Goal: Task Accomplishment & Management: Manage account settings

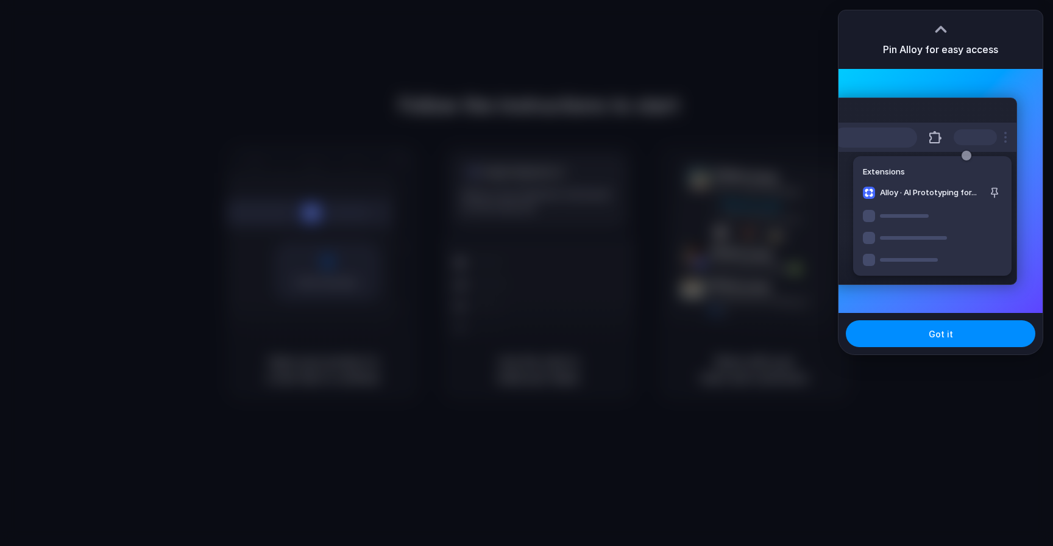
click at [914, 329] on button "Got it" at bounding box center [941, 333] width 190 height 27
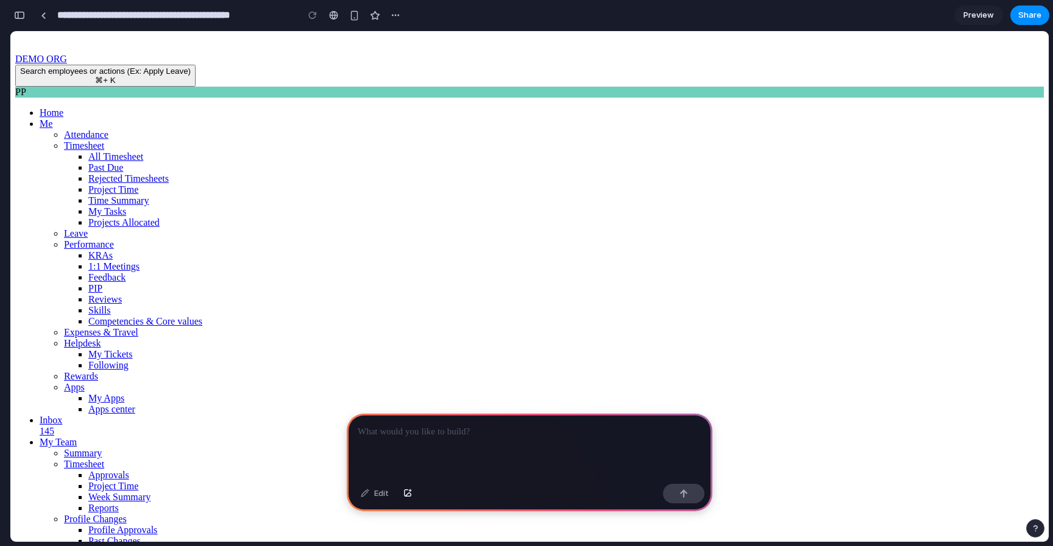
click at [40, 415] on span at bounding box center [40, 420] width 0 height 10
click at [41, 437] on link "My Team" at bounding box center [58, 442] width 37 height 10
click at [129, 469] on span "Approvals" at bounding box center [108, 474] width 41 height 10
click at [138, 480] on span "Project Time" at bounding box center [113, 485] width 50 height 10
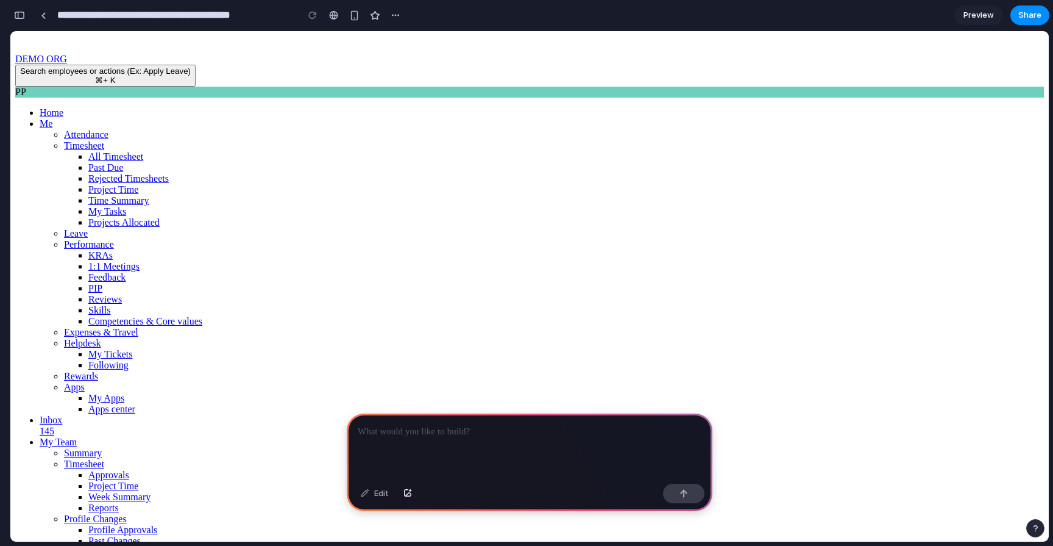
click at [151, 491] on span "Week Summary" at bounding box center [119, 496] width 62 height 10
click at [390, 432] on p at bounding box center [530, 431] width 344 height 15
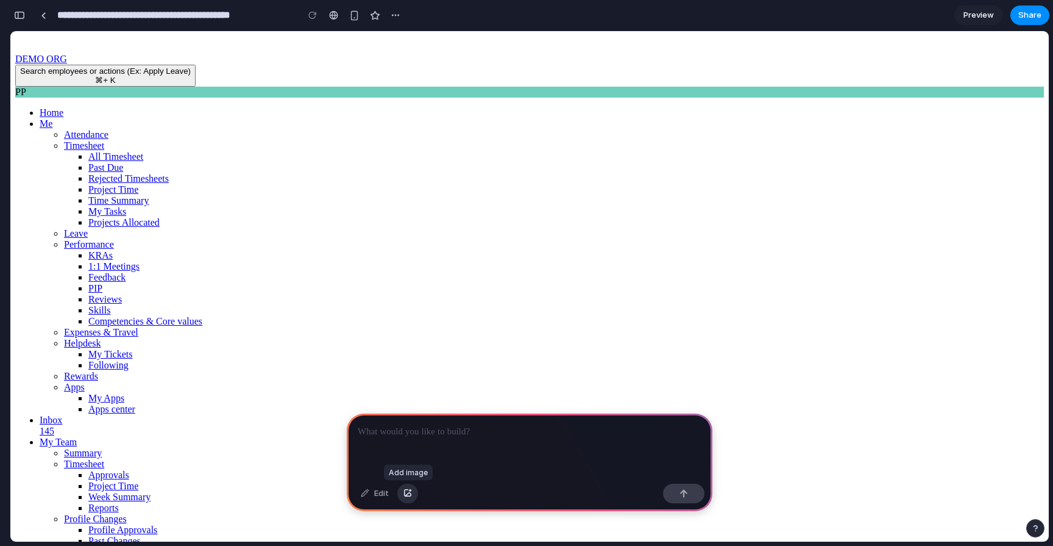
click at [412, 495] on button "button" at bounding box center [407, 493] width 21 height 20
click at [456, 446] on div at bounding box center [530, 445] width 366 height 65
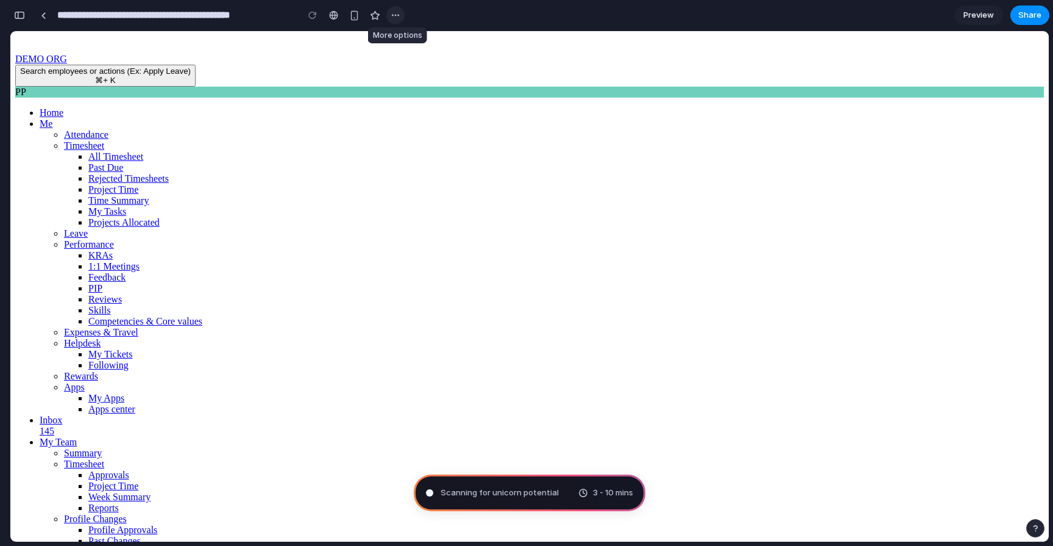
click at [391, 17] on div "button" at bounding box center [396, 15] width 10 height 10
click at [534, 20] on div "Duplicate Delete" at bounding box center [526, 273] width 1053 height 546
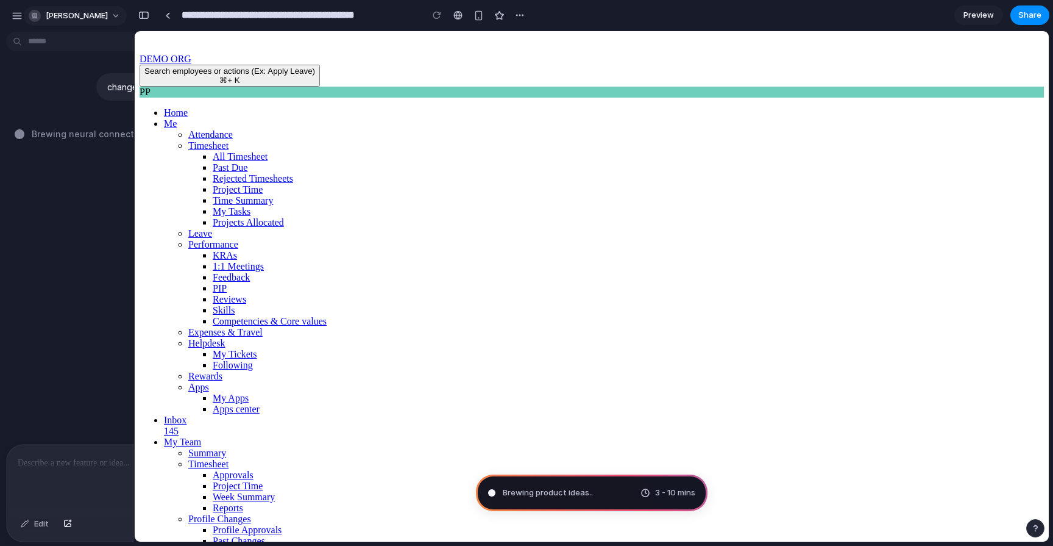
click at [104, 21] on button "[PERSON_NAME]" at bounding box center [75, 16] width 103 height 20
click at [96, 43] on li "Settings" at bounding box center [76, 44] width 101 height 20
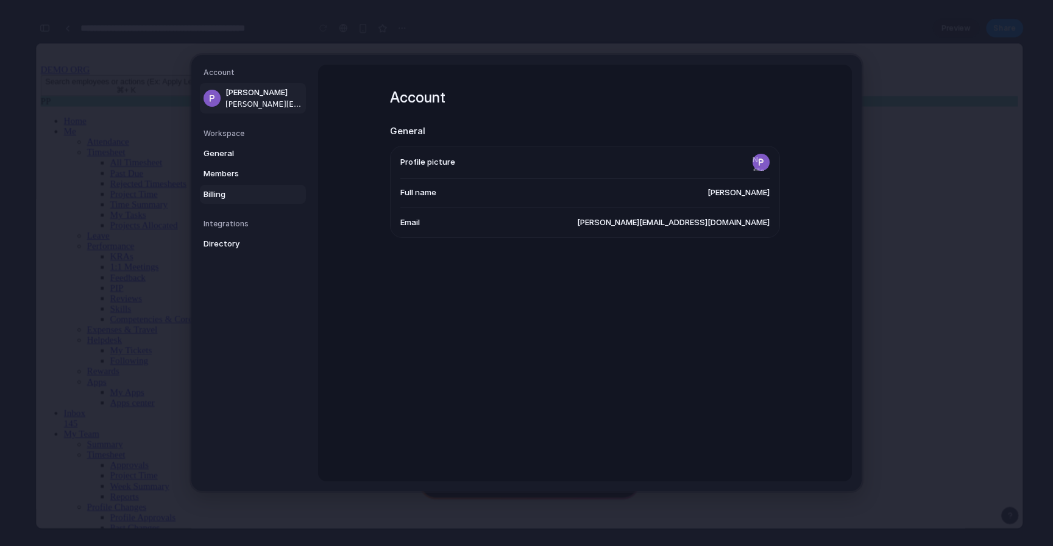
click at [233, 195] on span "Billing" at bounding box center [243, 194] width 78 height 12
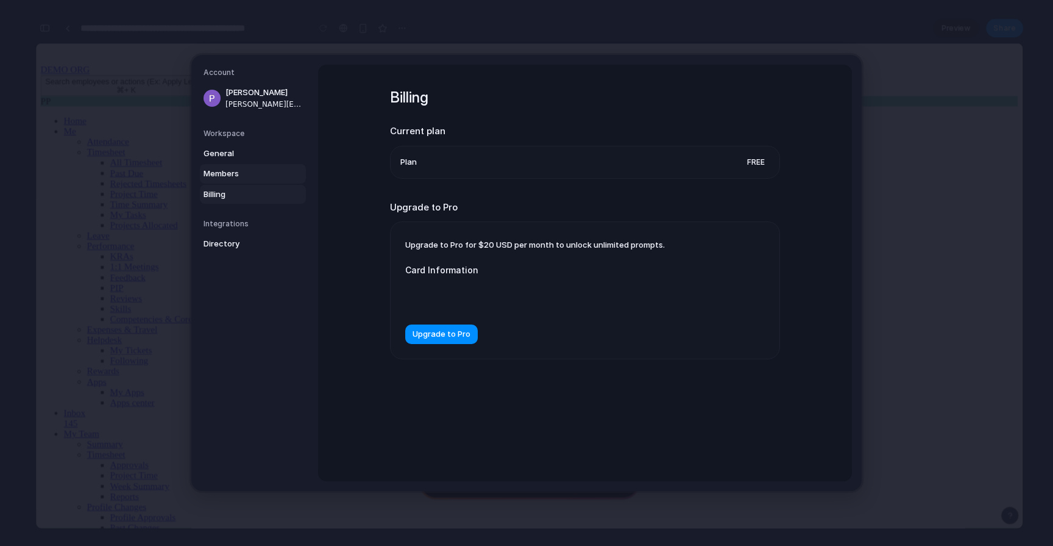
click at [241, 176] on span "Members" at bounding box center [243, 174] width 78 height 12
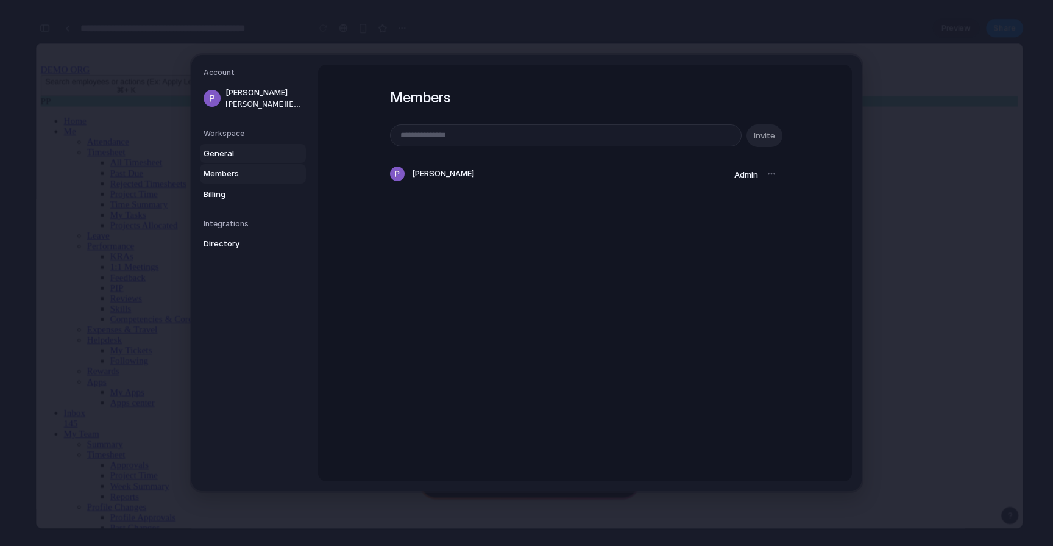
click at [248, 154] on span "General" at bounding box center [243, 154] width 78 height 12
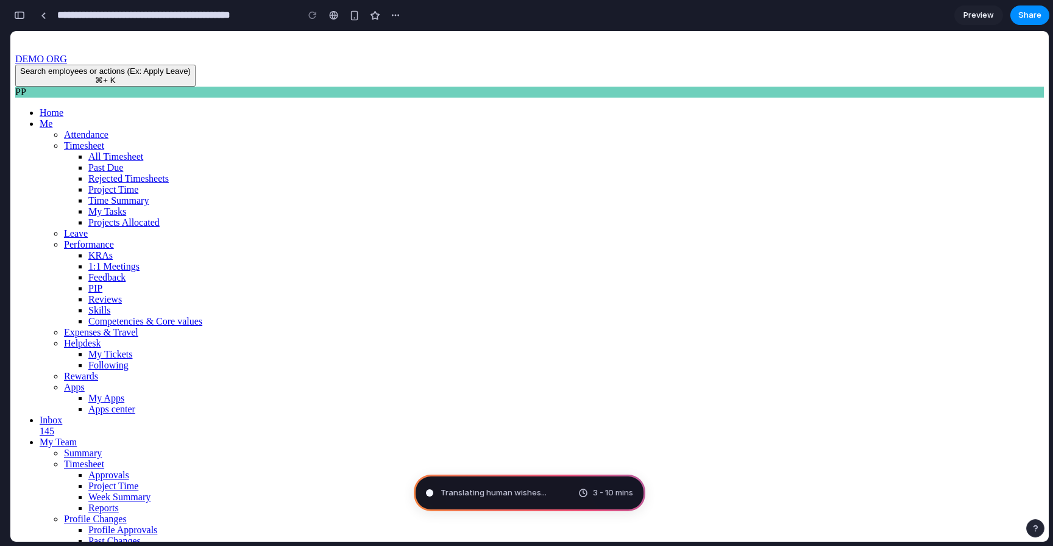
click at [596, 495] on span "3 - 10 mins" at bounding box center [613, 492] width 40 height 12
click at [312, 12] on div at bounding box center [313, 15] width 18 height 18
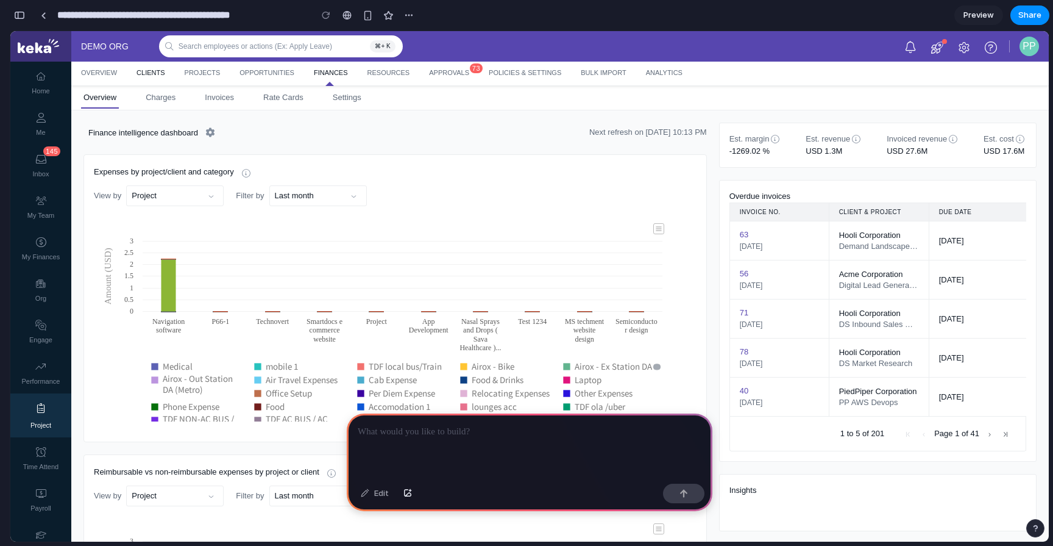
click at [148, 71] on link "Clients" at bounding box center [151, 72] width 38 height 17
click at [249, 74] on link "Opportunities" at bounding box center [267, 72] width 65 height 17
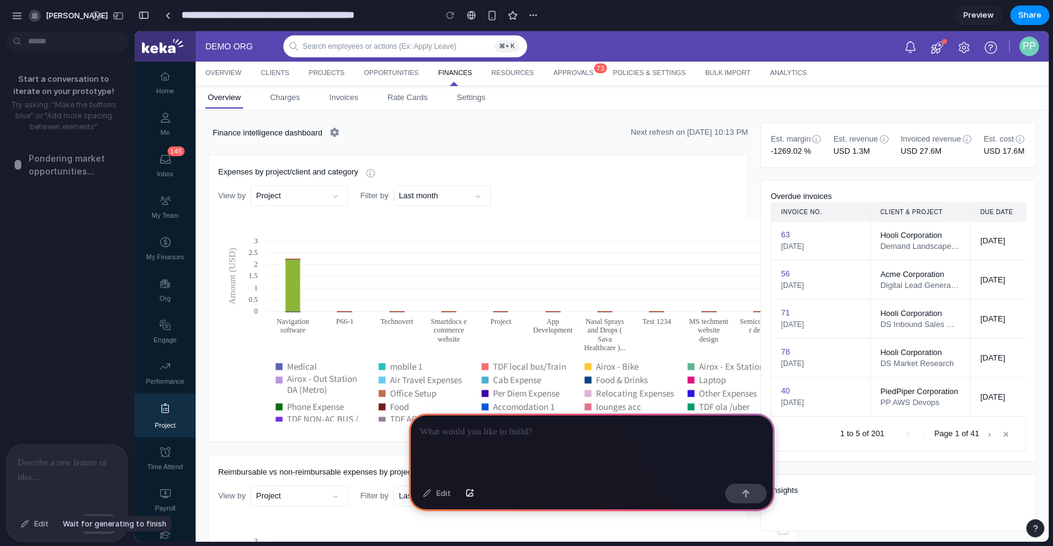
click at [45, 521] on div "Edit" at bounding box center [35, 524] width 40 height 20
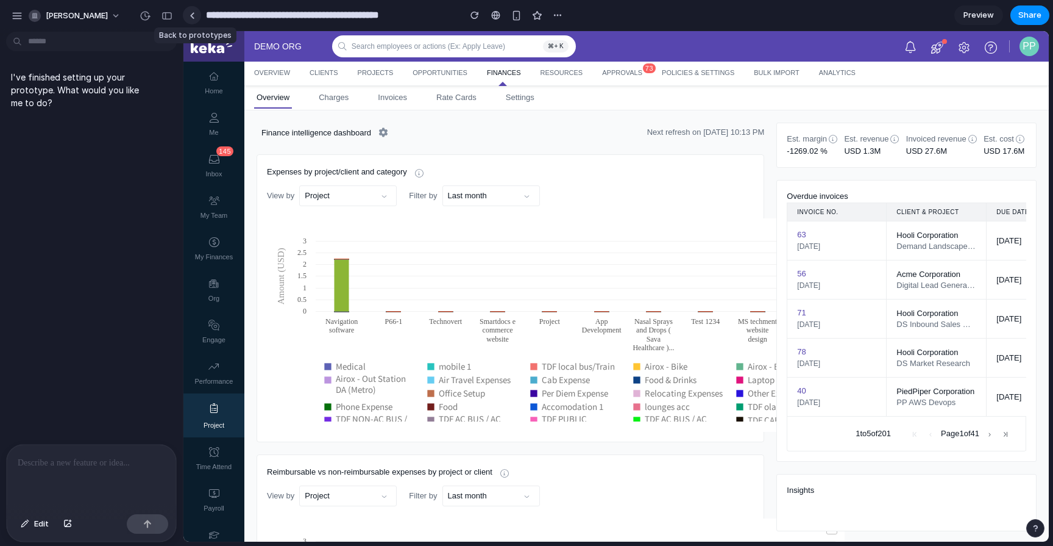
click at [187, 11] on link at bounding box center [192, 15] width 18 height 18
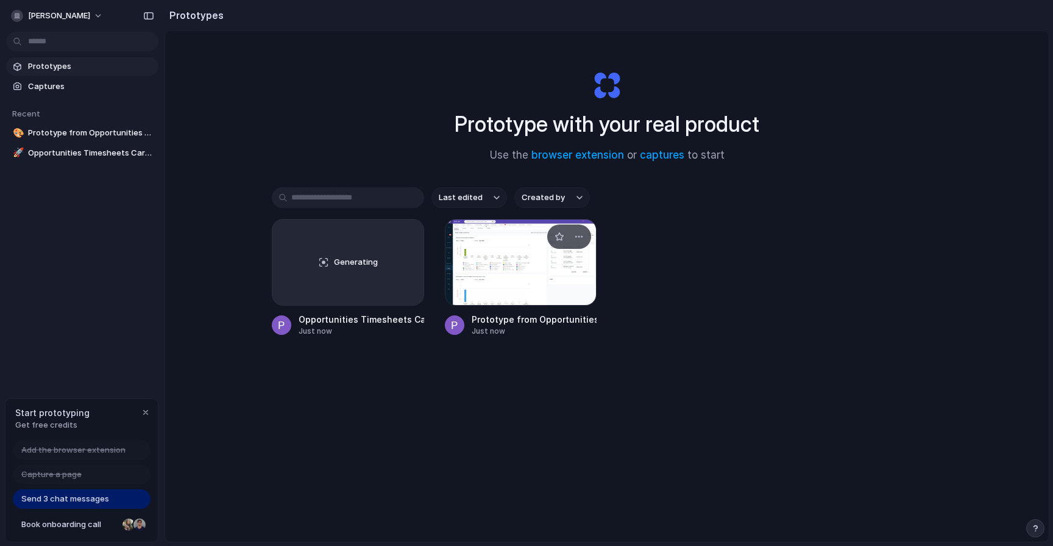
click at [501, 240] on div at bounding box center [521, 262] width 152 height 87
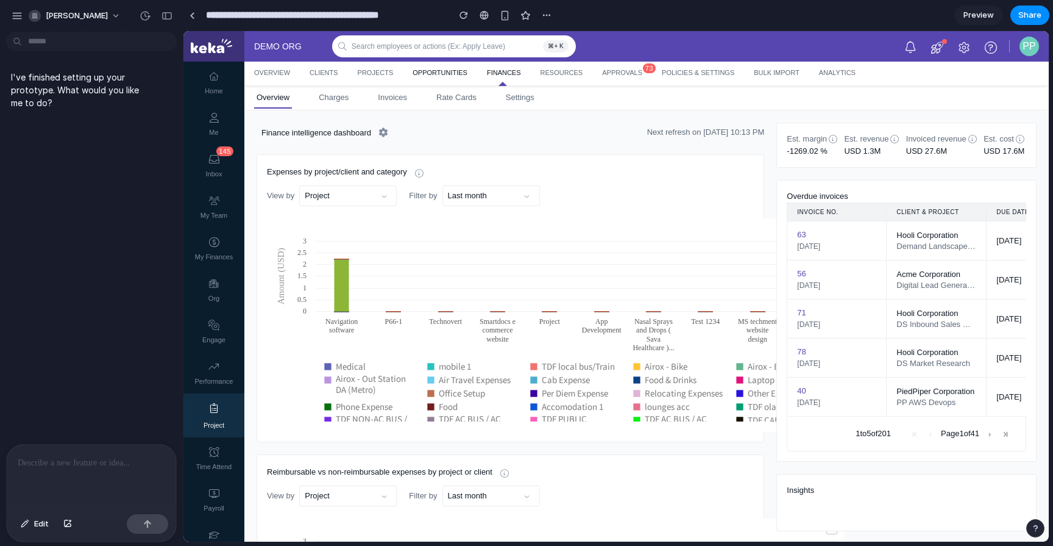
click at [430, 68] on link "Opportunities" at bounding box center [440, 72] width 65 height 17
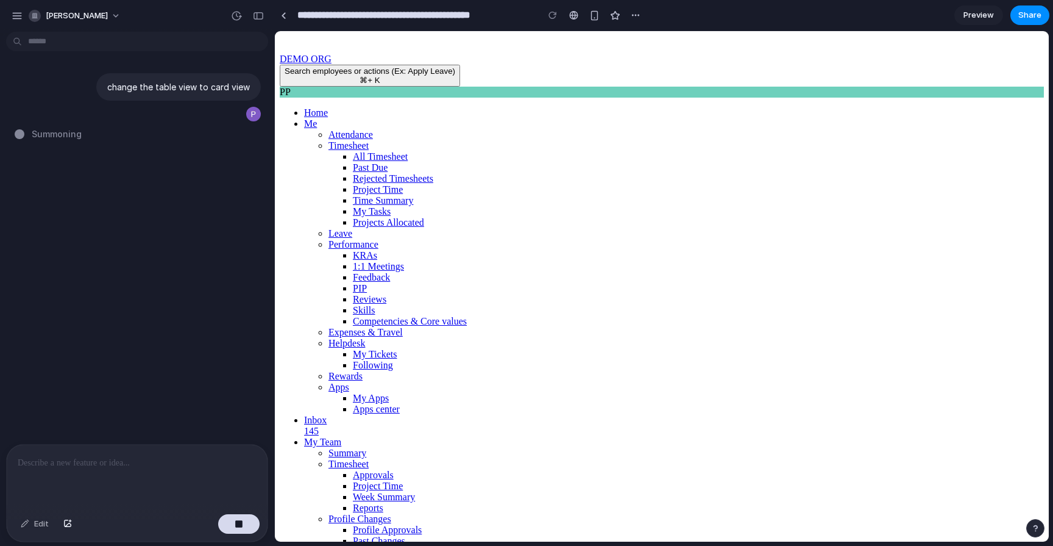
type input "**********"
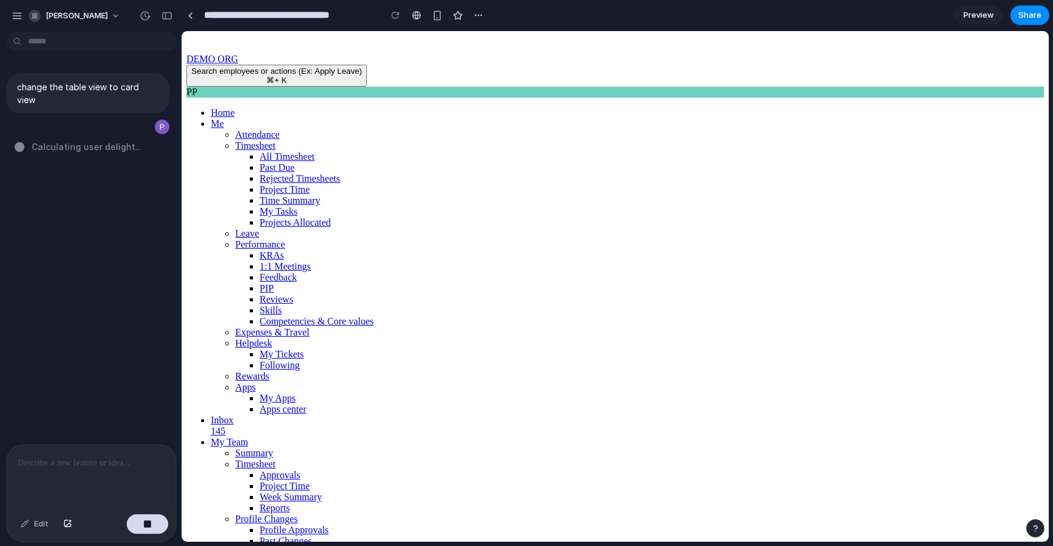
drag, startPoint x: 273, startPoint y: 344, endPoint x: 175, endPoint y: 337, distance: 98.4
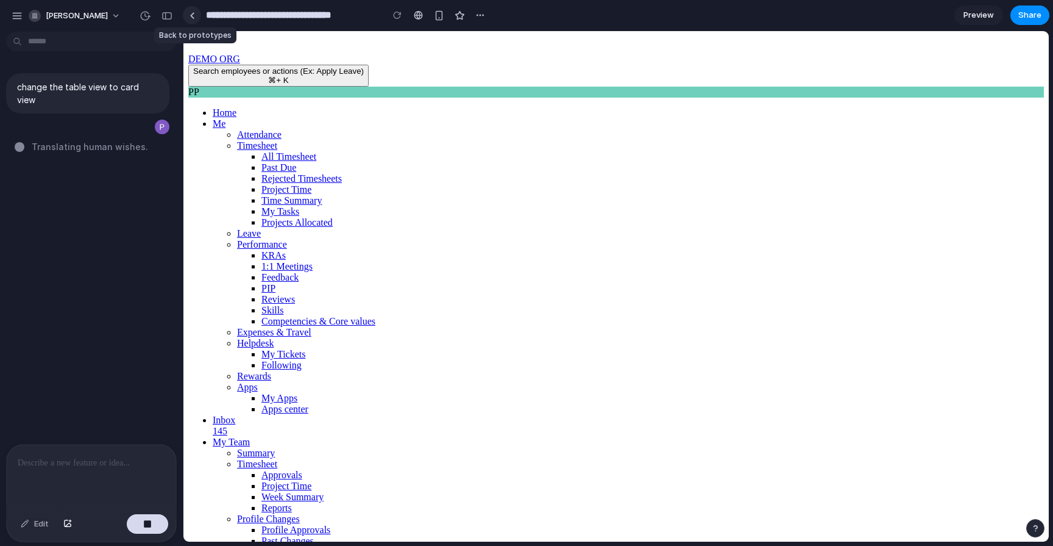
click at [190, 18] on link at bounding box center [192, 15] width 18 height 18
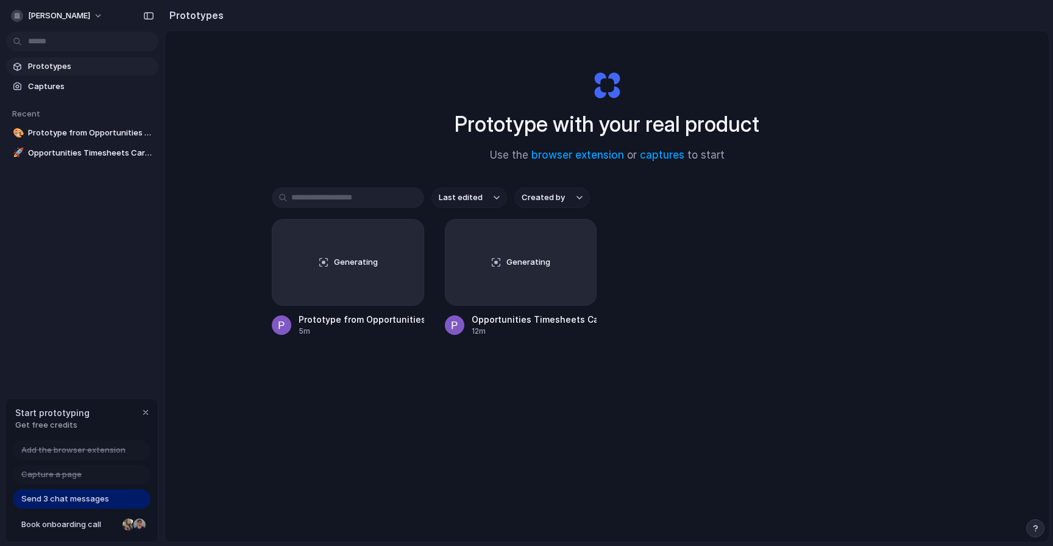
click at [91, 493] on span "Send 3 chat messages" at bounding box center [65, 499] width 88 height 12
click at [85, 501] on span "Send 3 chat messages" at bounding box center [65, 499] width 88 height 12
click at [348, 273] on div "Generating" at bounding box center [348, 261] width 151 height 85
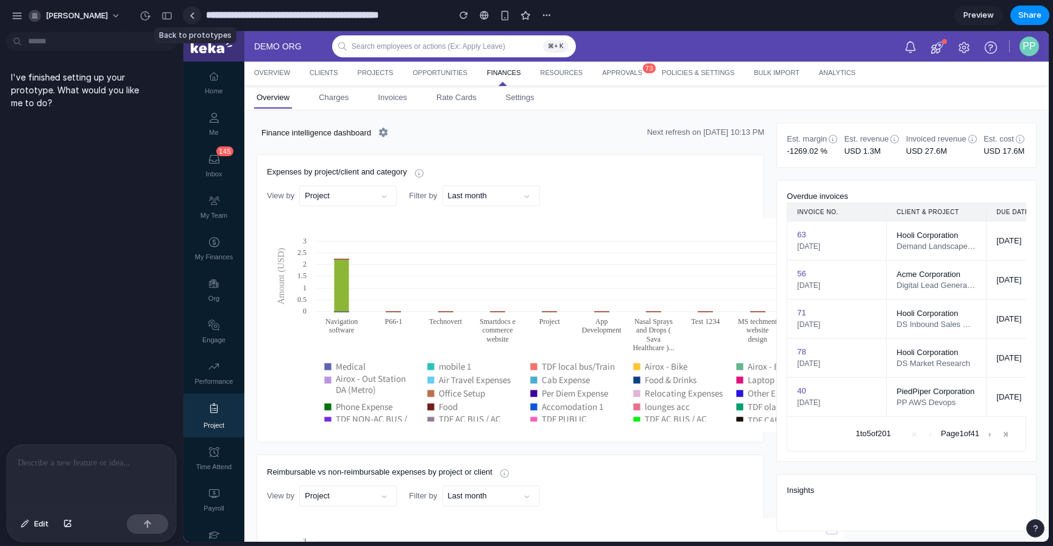
click at [194, 22] on link at bounding box center [192, 15] width 18 height 18
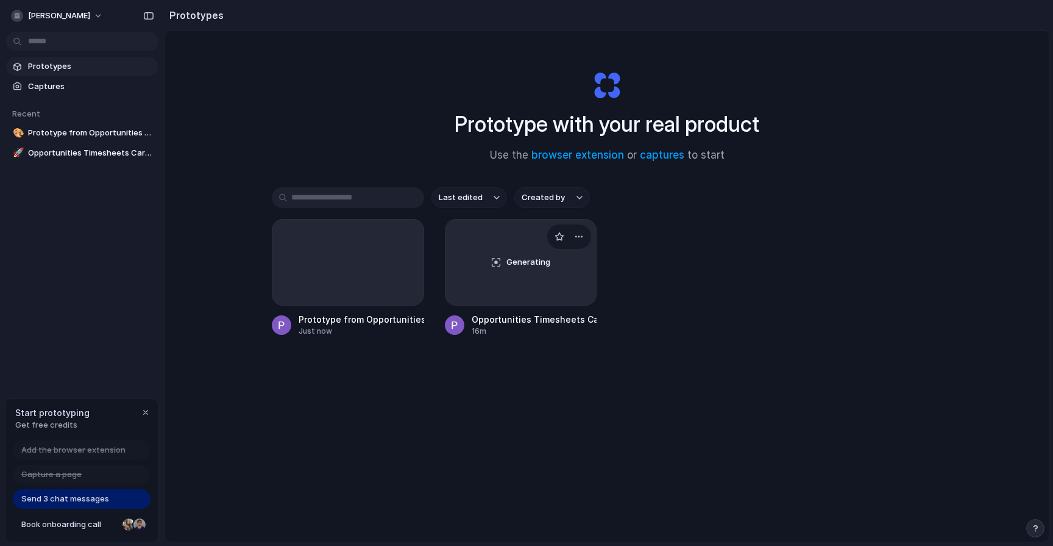
click at [455, 231] on div "Generating" at bounding box center [521, 261] width 151 height 85
